Goal: Book appointment/travel/reservation

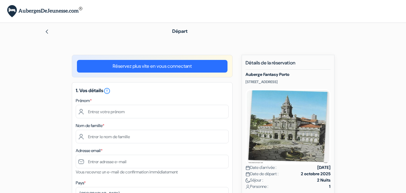
type input "[PERSON_NAME]"
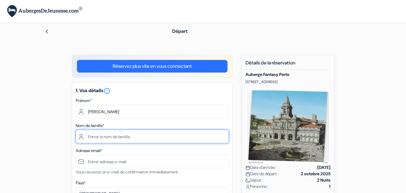
type input "duray"
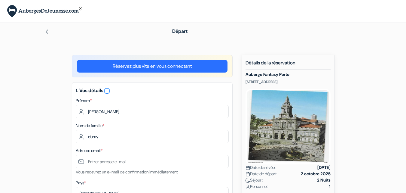
type input "[PHONE_NUMBER]"
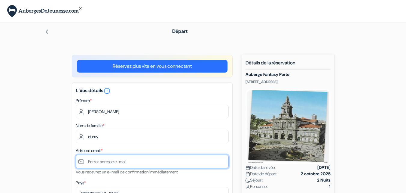
click at [99, 160] on input "text" at bounding box center [152, 162] width 153 height 14
type input "[EMAIL_ADDRESS]."
type input "6 52 57 16 89"
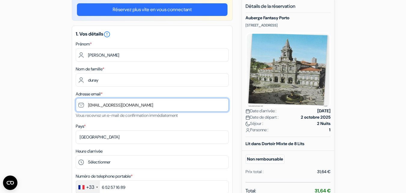
scroll to position [61, 0]
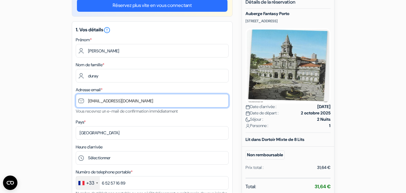
type input "[EMAIL_ADDRESS][DOMAIN_NAME]"
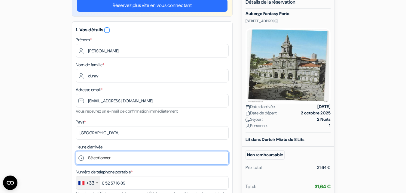
click at [82, 157] on select "Sélectionner 15:00 16:00 17:00 18:00 19:00 20:00 21:00 22:00 23:00" at bounding box center [152, 158] width 153 height 14
click at [82, 158] on select "Sélectionner 15:00 16:00 17:00 18:00 19:00 20:00 21:00 22:00 23:00" at bounding box center [152, 158] width 153 height 14
select select "19"
click at [76, 151] on select "Sélectionner 15:00 16:00 17:00 18:00 19:00 20:00 21:00 22:00 23:00" at bounding box center [152, 158] width 153 height 14
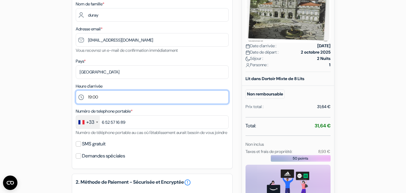
scroll to position [125, 0]
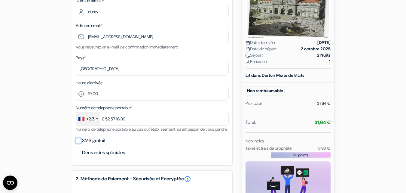
click at [79, 143] on input "SMS gratuit" at bounding box center [78, 140] width 5 height 5
checkbox input "true"
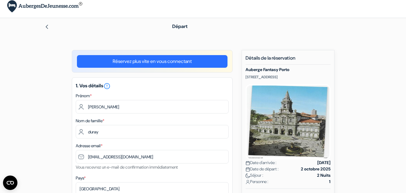
scroll to position [0, 0]
